Goal: Task Accomplishment & Management: Complete application form

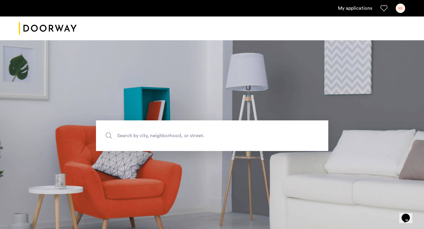
click at [346, 9] on link "My applications" at bounding box center [355, 8] width 34 height 7
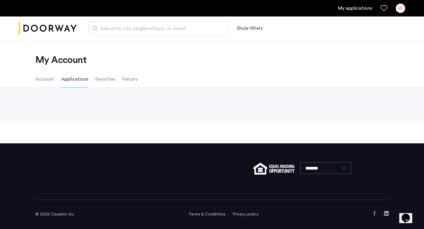
click at [77, 77] on li "Applications" at bounding box center [74, 79] width 27 height 16
click at [42, 82] on li "Account" at bounding box center [44, 79] width 19 height 16
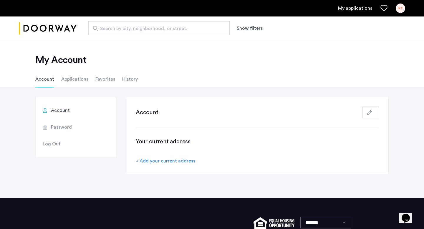
click at [72, 80] on li "Applications" at bounding box center [74, 79] width 27 height 16
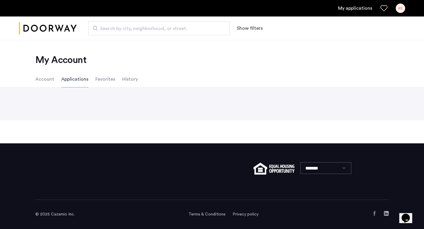
click at [72, 80] on li "Applications" at bounding box center [74, 79] width 27 height 16
click at [104, 80] on li "Favorites" at bounding box center [105, 79] width 20 height 16
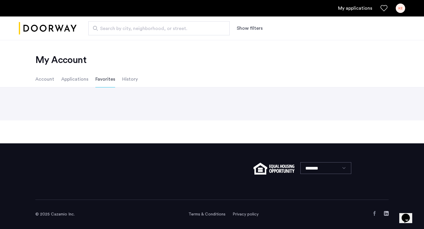
click at [134, 80] on li "History" at bounding box center [130, 79] width 16 height 16
click at [75, 80] on li "Applications" at bounding box center [74, 79] width 27 height 16
click at [405, 9] on div "KE" at bounding box center [400, 8] width 9 height 9
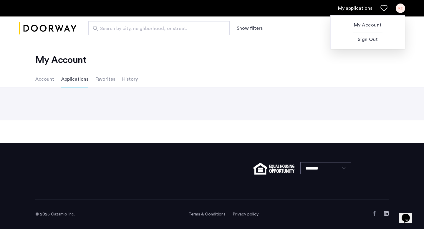
click at [112, 83] on div at bounding box center [212, 114] width 424 height 229
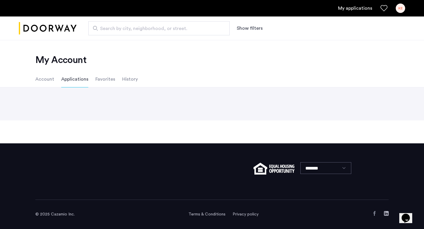
click at [107, 80] on li "Favorites" at bounding box center [105, 79] width 20 height 16
click at [49, 79] on li "Account" at bounding box center [44, 79] width 19 height 16
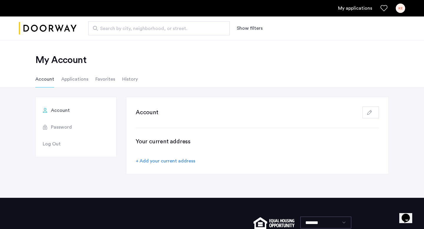
click at [68, 81] on li "Applications" at bounding box center [74, 79] width 27 height 16
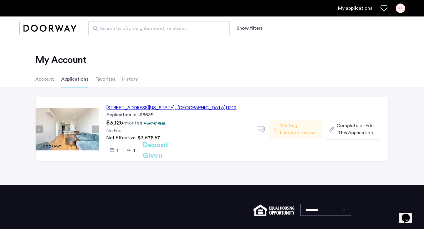
click at [355, 122] on span "Complete or Edit This Application" at bounding box center [356, 129] width 38 height 14
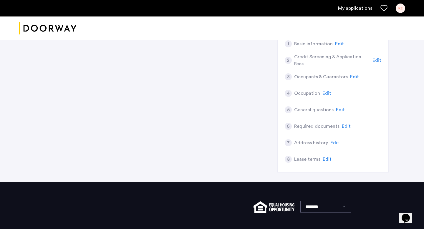
scroll to position [32, 0]
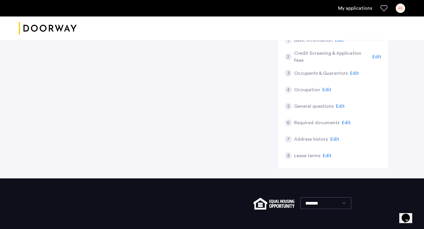
click at [344, 125] on span "Edit" at bounding box center [346, 122] width 9 height 5
click at [343, 123] on span "Edit" at bounding box center [346, 122] width 9 height 5
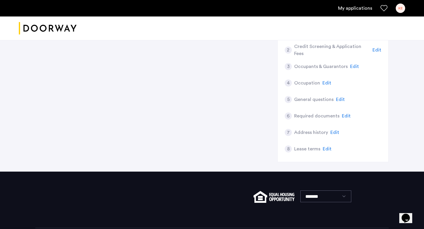
scroll to position [50, 0]
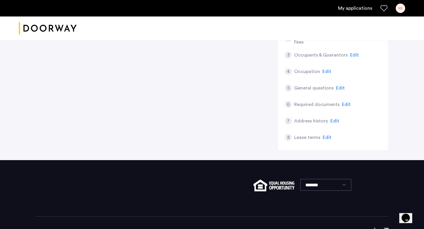
click at [343, 105] on span "Edit" at bounding box center [346, 104] width 9 height 5
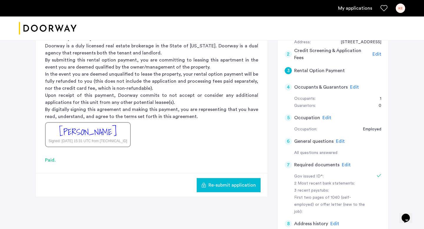
scroll to position [91, 0]
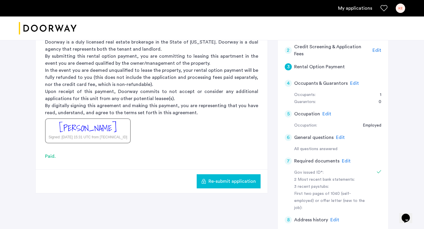
click at [345, 162] on span "Edit" at bounding box center [346, 161] width 9 height 5
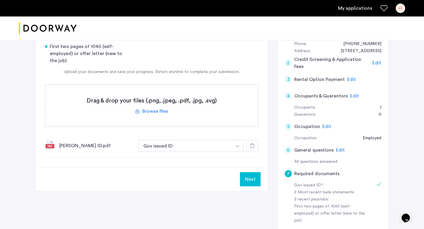
scroll to position [0, 0]
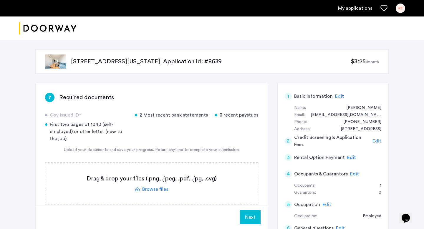
click at [338, 98] on span "Edit" at bounding box center [339, 96] width 9 height 5
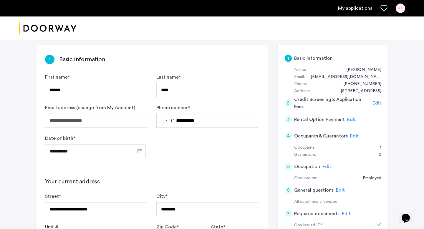
scroll to position [41, 0]
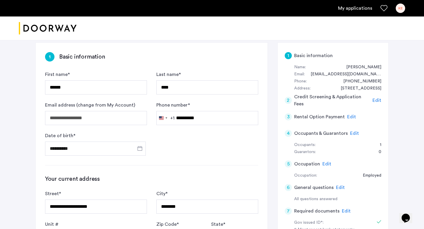
click at [411, 8] on div "My applications KE" at bounding box center [212, 8] width 424 height 16
click at [404, 9] on div "KE" at bounding box center [400, 8] width 9 height 9
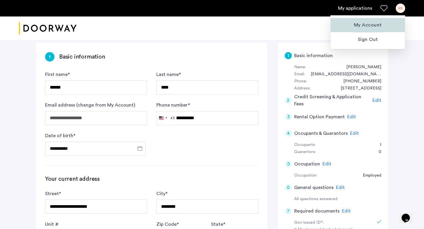
click at [369, 27] on span "My Account" at bounding box center [368, 25] width 65 height 7
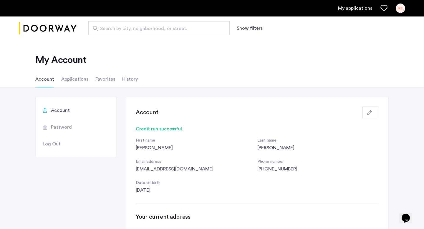
click at [371, 110] on icon "button" at bounding box center [369, 112] width 5 height 5
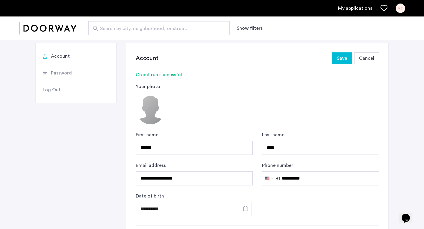
scroll to position [55, 0]
click at [358, 59] on button "Cancel" at bounding box center [366, 58] width 25 height 12
